Goal: Task Accomplishment & Management: Manage account settings

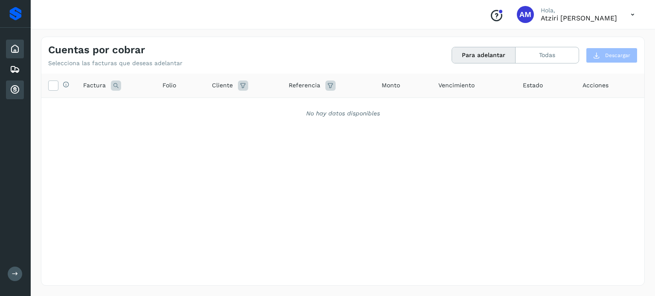
click at [9, 52] on div "Inicio" at bounding box center [15, 49] width 18 height 19
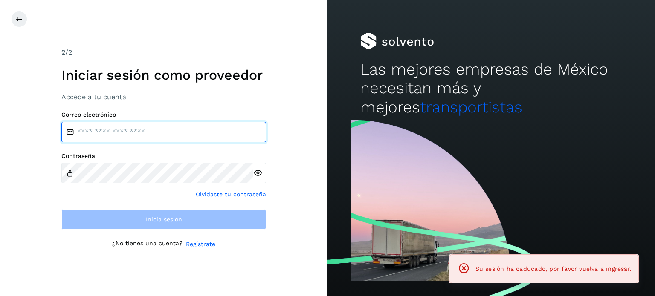
type input "**********"
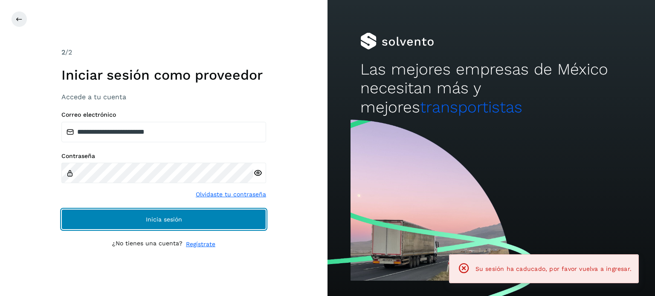
click at [141, 222] on button "Inicia sesión" at bounding box center [163, 219] width 205 height 20
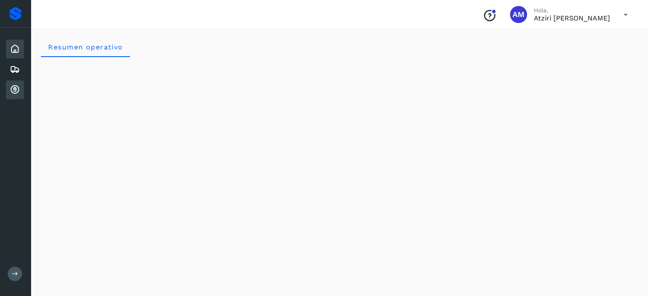
click at [12, 88] on icon at bounding box center [15, 90] width 10 height 10
